Goal: Task Accomplishment & Management: Manage account settings

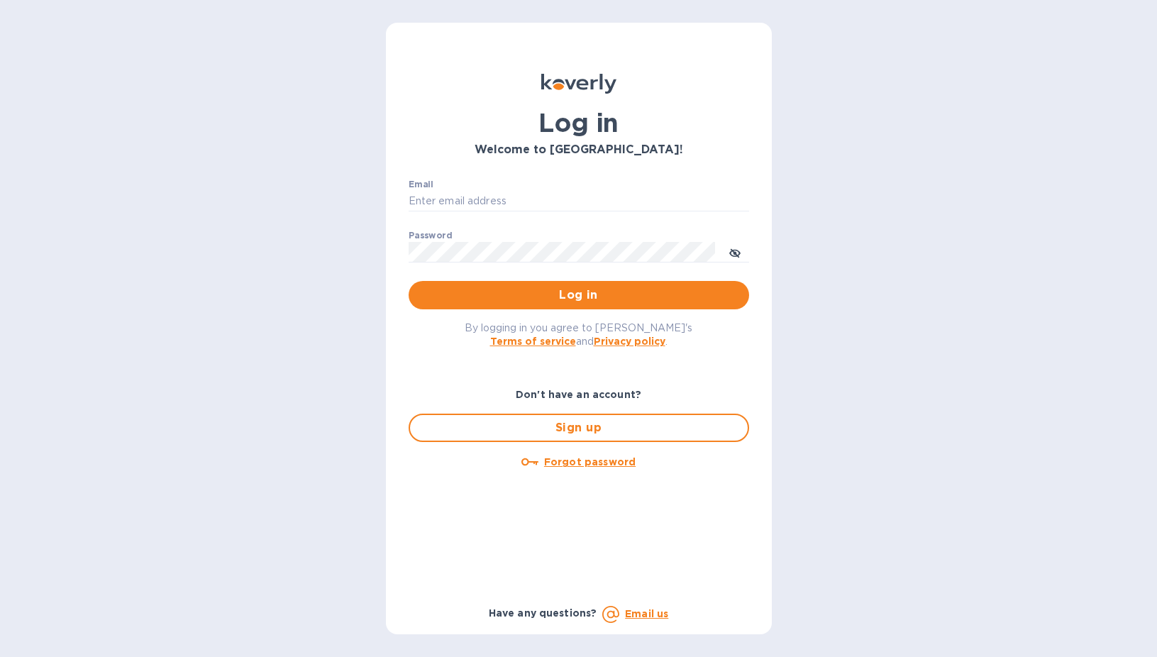
type input "[EMAIL_ADDRESS][DOMAIN_NAME]"
click at [514, 318] on div "By logging in you agree to [PERSON_NAME]'s Terms of service and Privacy policy ." at bounding box center [578, 334] width 363 height 50
click at [525, 300] on span "Log in" at bounding box center [579, 295] width 318 height 17
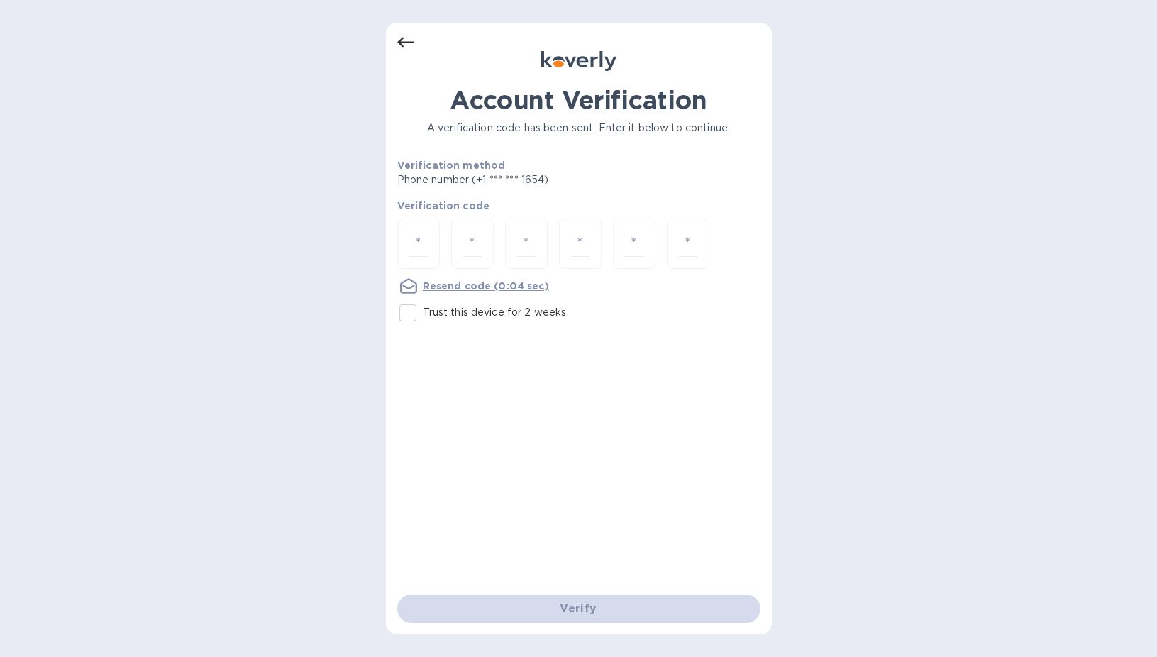
click at [396, 238] on div "Account Verification A verification code has been sent. Enter it below to conti…" at bounding box center [579, 328] width 386 height 611
click at [428, 244] on div at bounding box center [418, 243] width 43 height 50
type input "1"
type input "6"
type input "0"
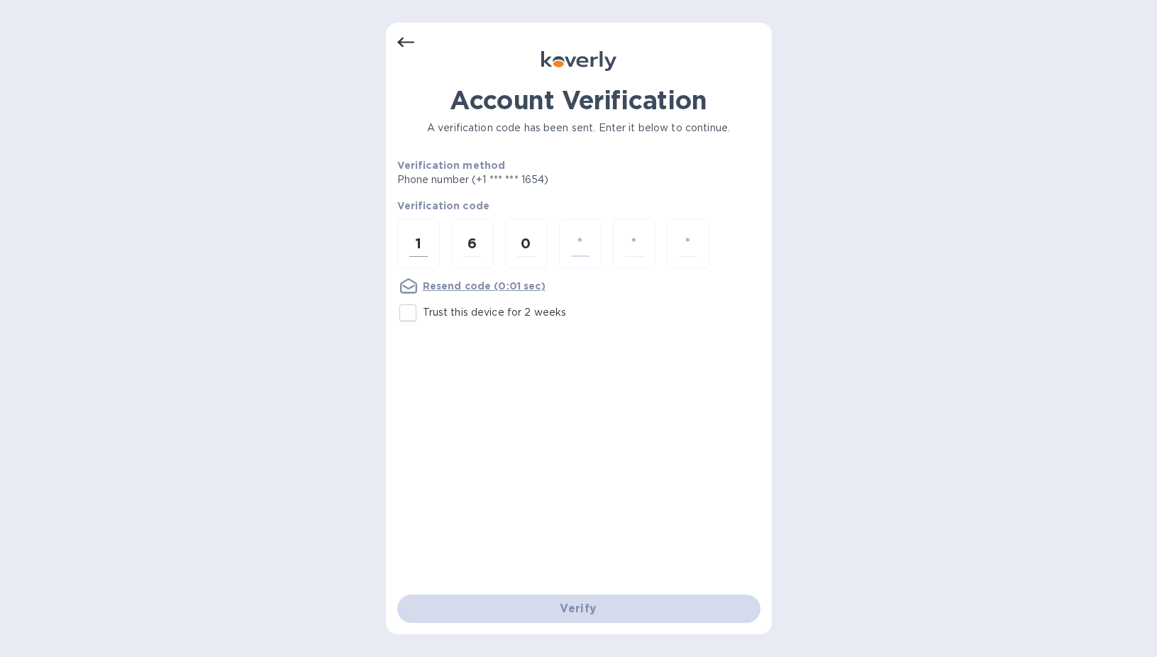
type input "4"
type input "3"
type input "9"
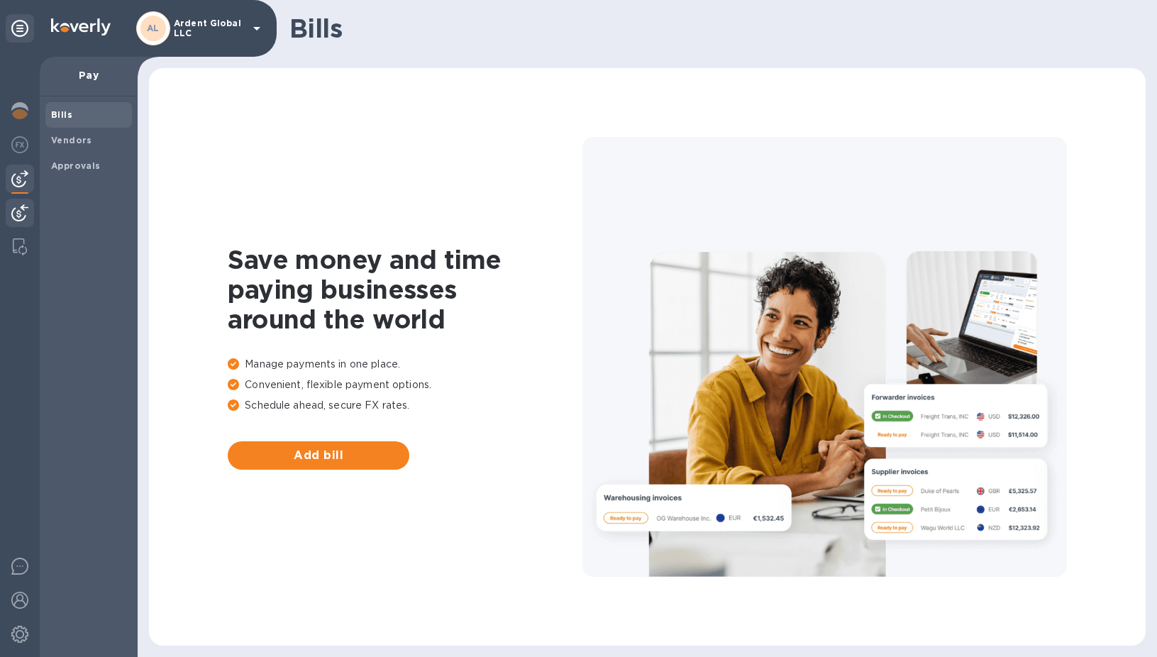
click at [16, 203] on div at bounding box center [20, 214] width 28 height 31
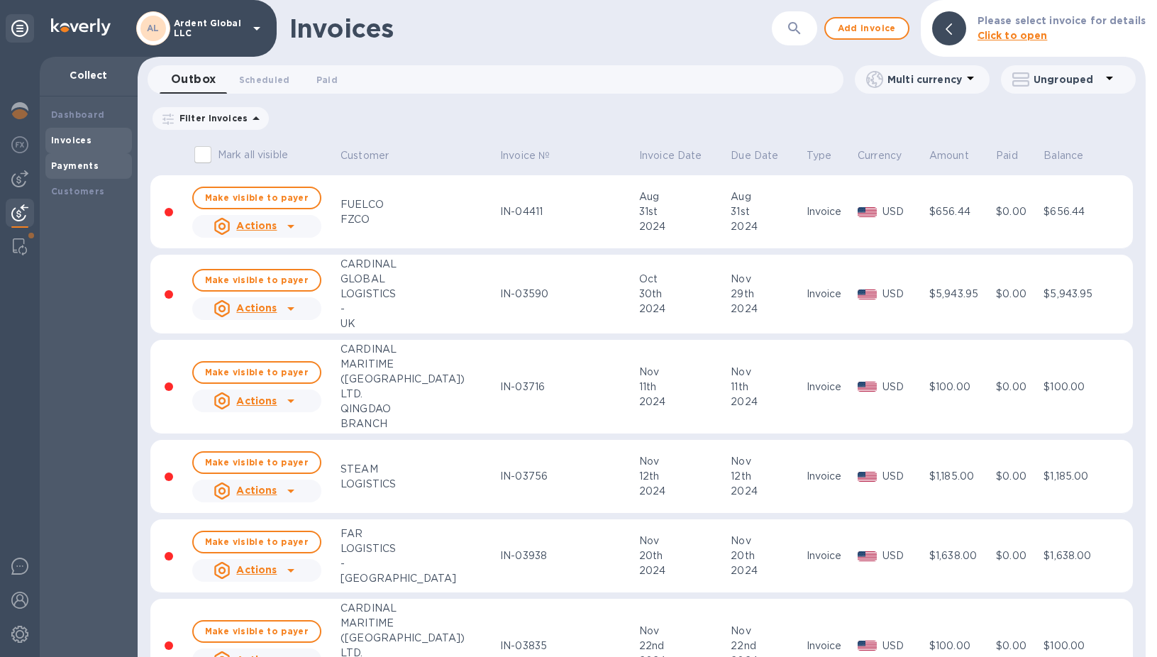
click at [77, 171] on div "Payments" at bounding box center [88, 166] width 75 height 14
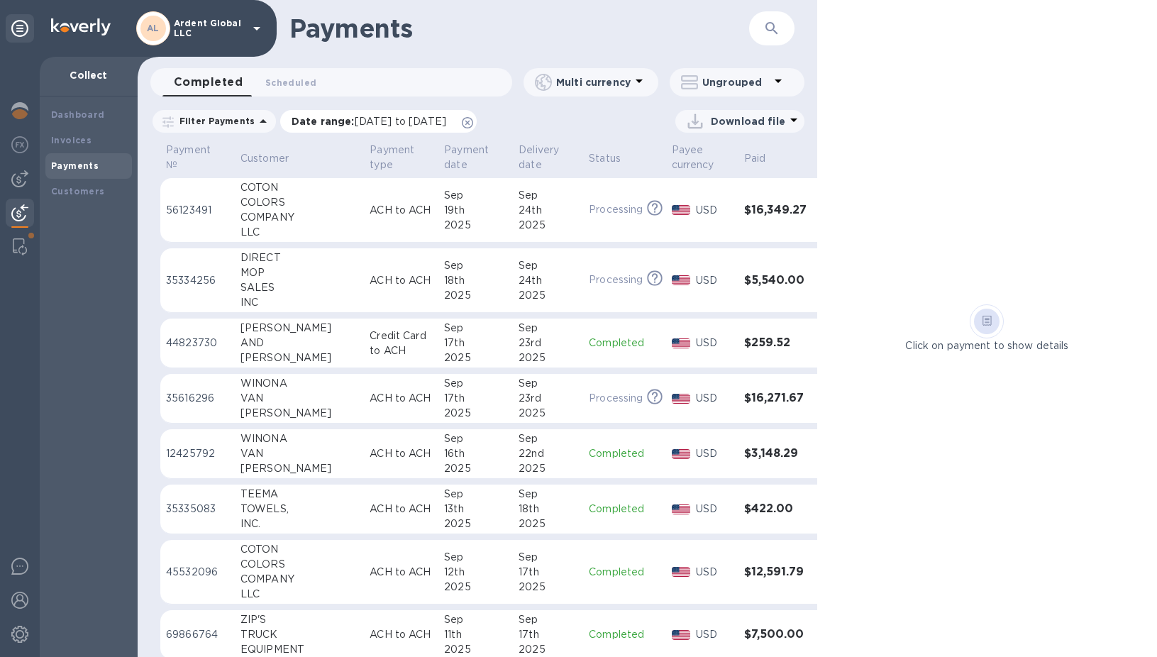
click at [473, 121] on icon at bounding box center [467, 122] width 11 height 11
click at [758, 121] on p "Download file" at bounding box center [748, 121] width 74 height 14
click at [723, 162] on li "XLSX file" at bounding box center [740, 155] width 96 height 40
click at [968, 221] on div "Click on payment to show details" at bounding box center [987, 328] width 340 height 657
